Goal: Check status: Check status

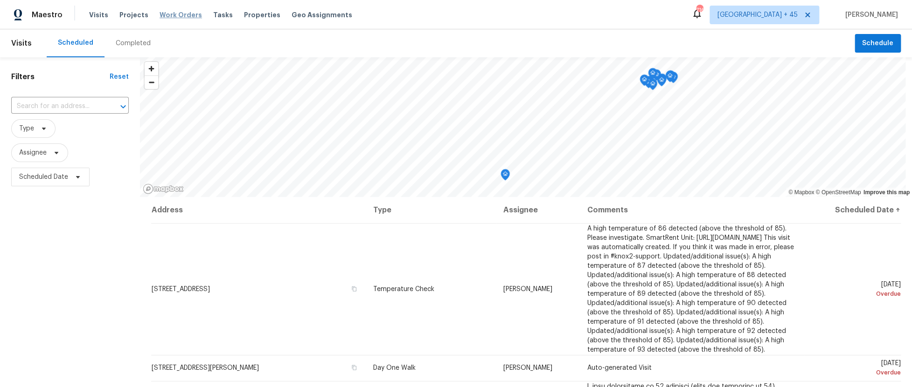
click at [163, 13] on span "Work Orders" at bounding box center [180, 14] width 42 height 9
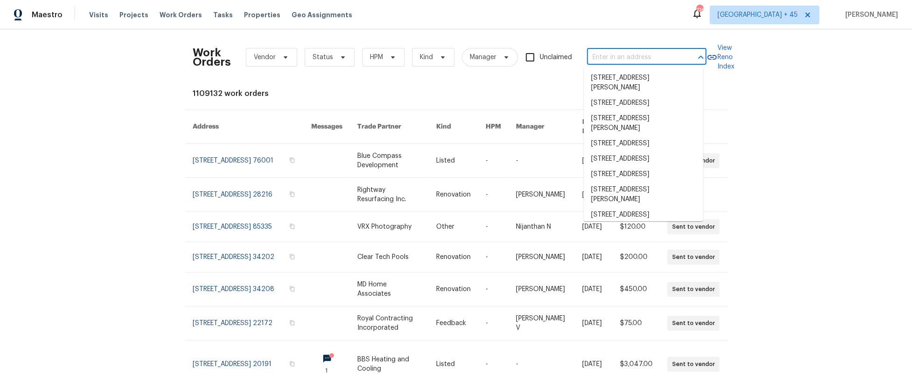
click at [630, 54] on input "text" at bounding box center [633, 57] width 93 height 14
paste input "[STREET_ADDRESS][PERSON_NAME]"
type input "[STREET_ADDRESS][PERSON_NAME]"
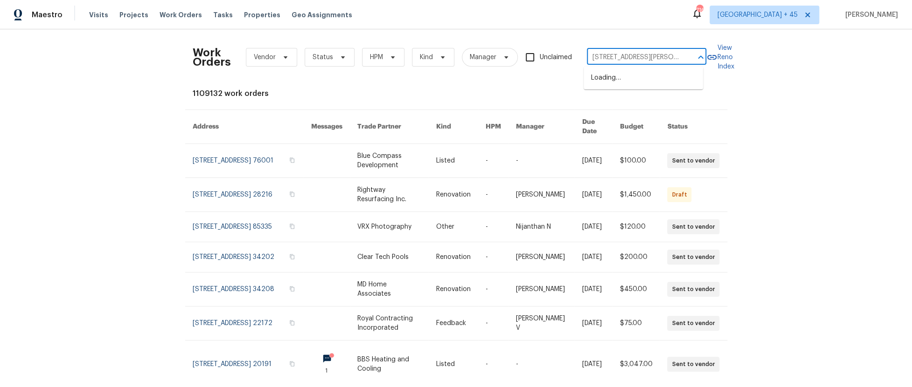
scroll to position [0, 10]
click at [630, 84] on li "[STREET_ADDRESS][PERSON_NAME]" at bounding box center [642, 82] width 119 height 25
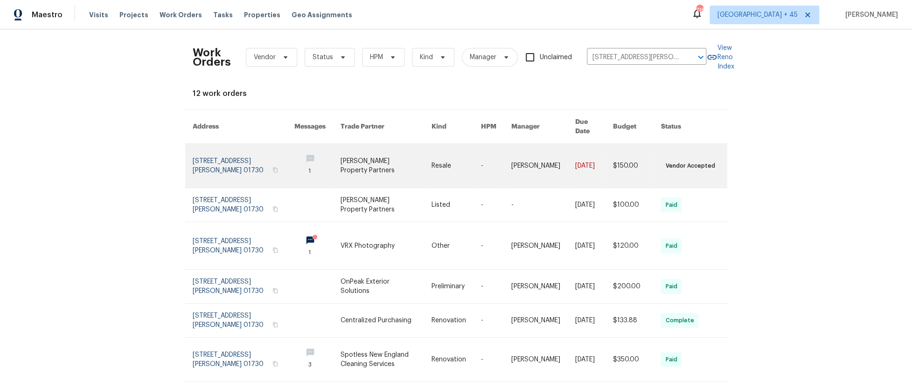
click at [230, 162] on link at bounding box center [244, 166] width 102 height 44
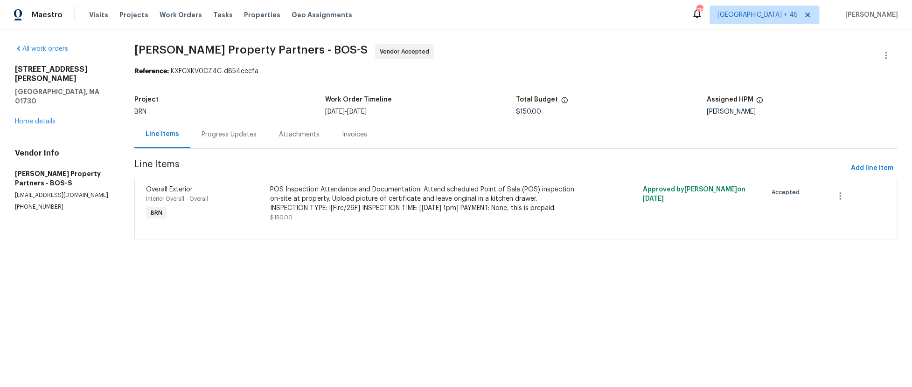
click at [254, 134] on div "Progress Updates" at bounding box center [228, 134] width 55 height 9
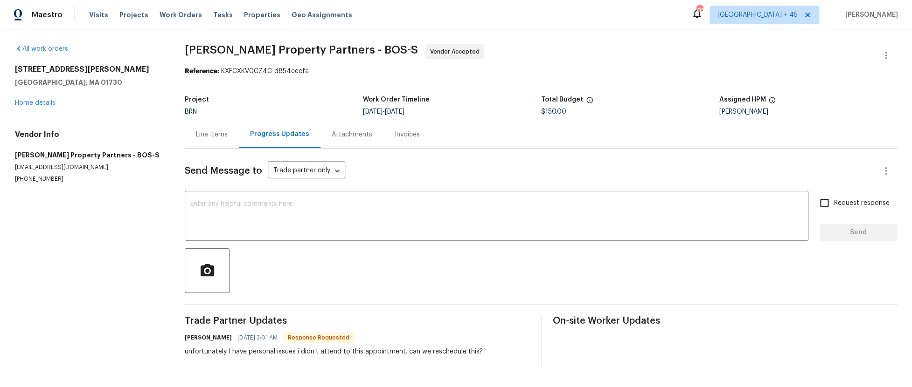
scroll to position [2, 0]
click at [342, 134] on div "Attachments" at bounding box center [352, 134] width 41 height 9
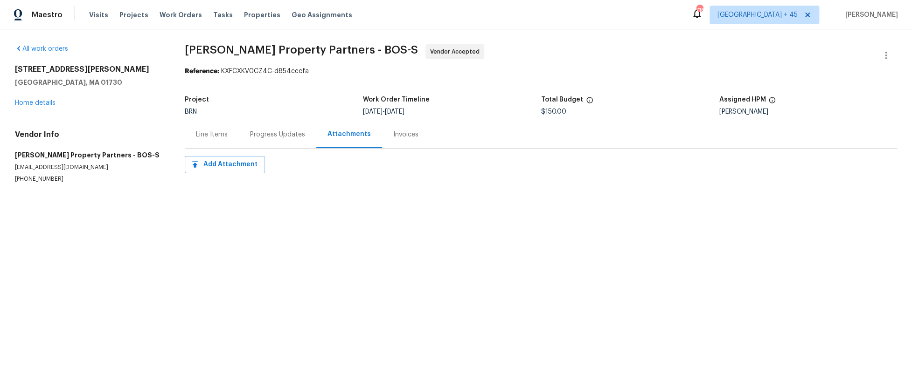
click at [276, 134] on div "Progress Updates" at bounding box center [277, 134] width 55 height 9
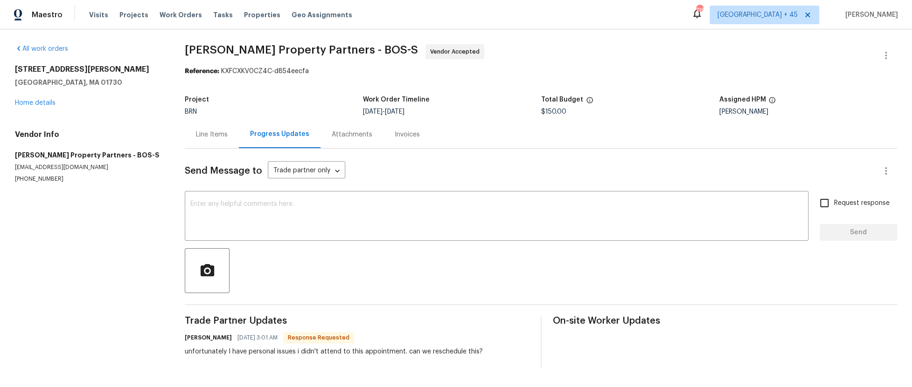
click at [206, 131] on div "Line Items" at bounding box center [212, 134] width 32 height 9
